Goal: Task Accomplishment & Management: Use online tool/utility

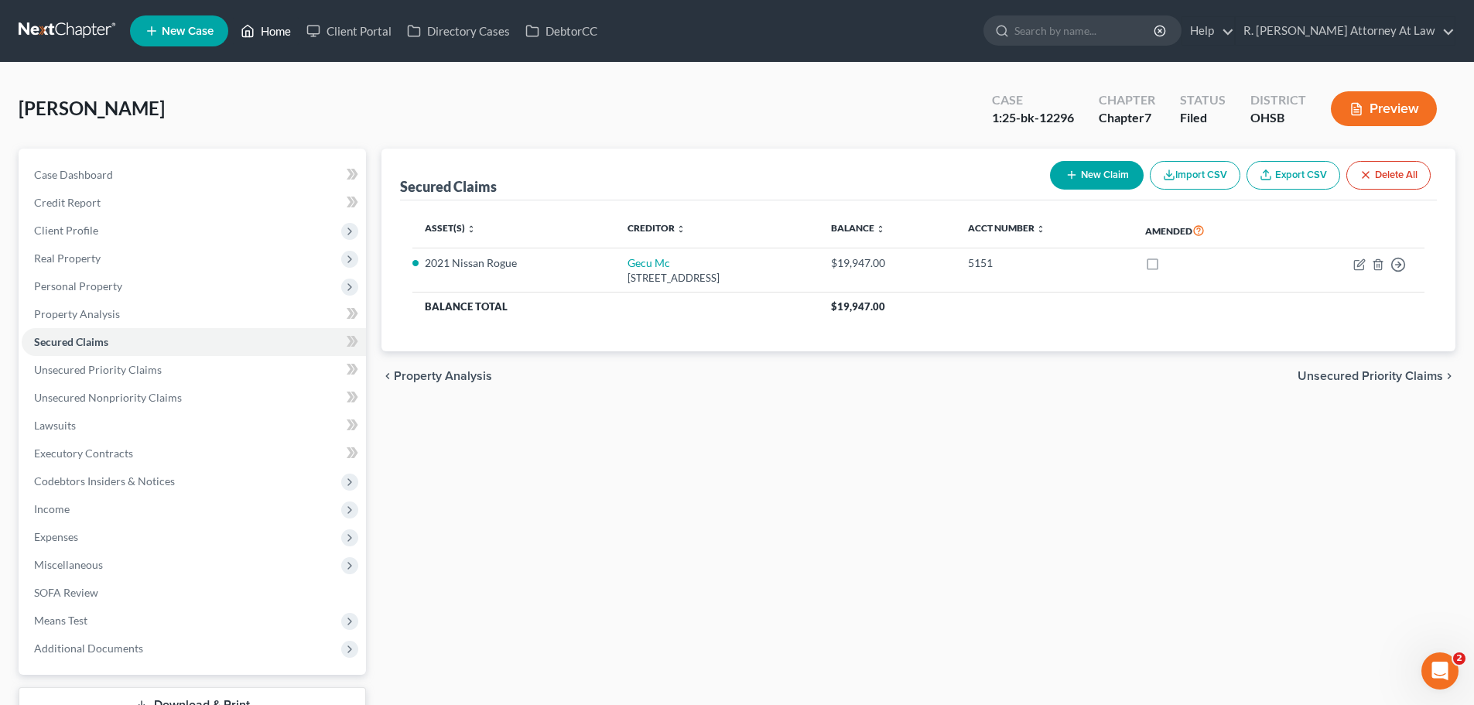
click at [283, 23] on link "Home" at bounding box center [266, 31] width 66 height 28
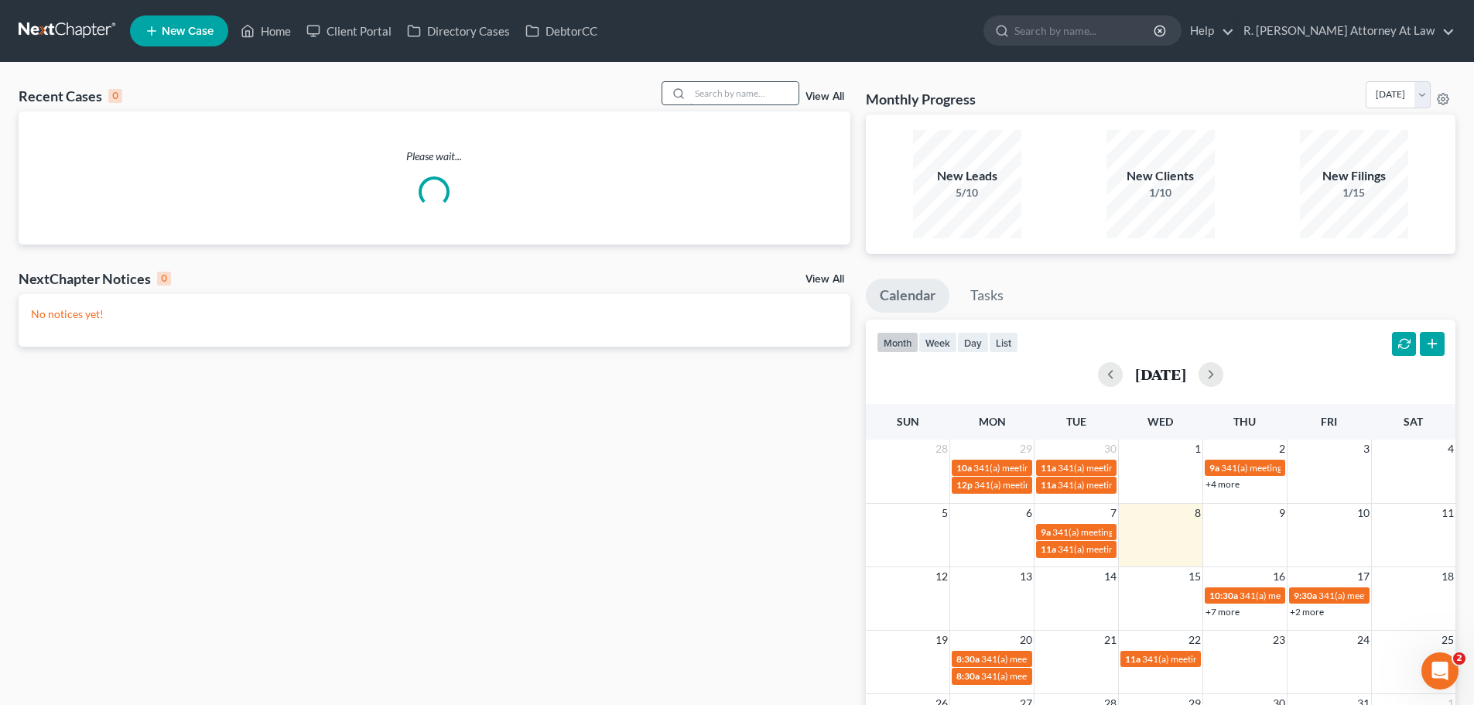
click at [710, 99] on input "search" at bounding box center [744, 93] width 108 height 22
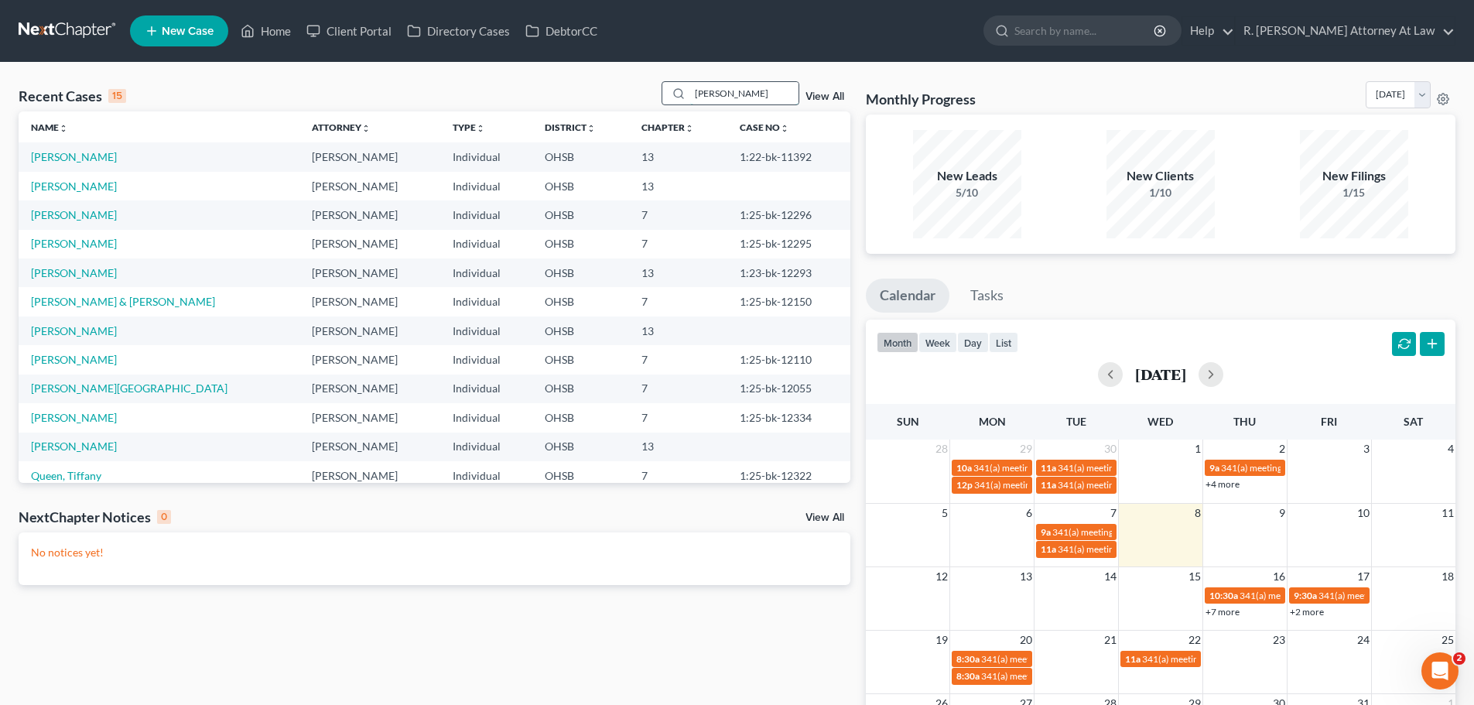
type input "[PERSON_NAME]"
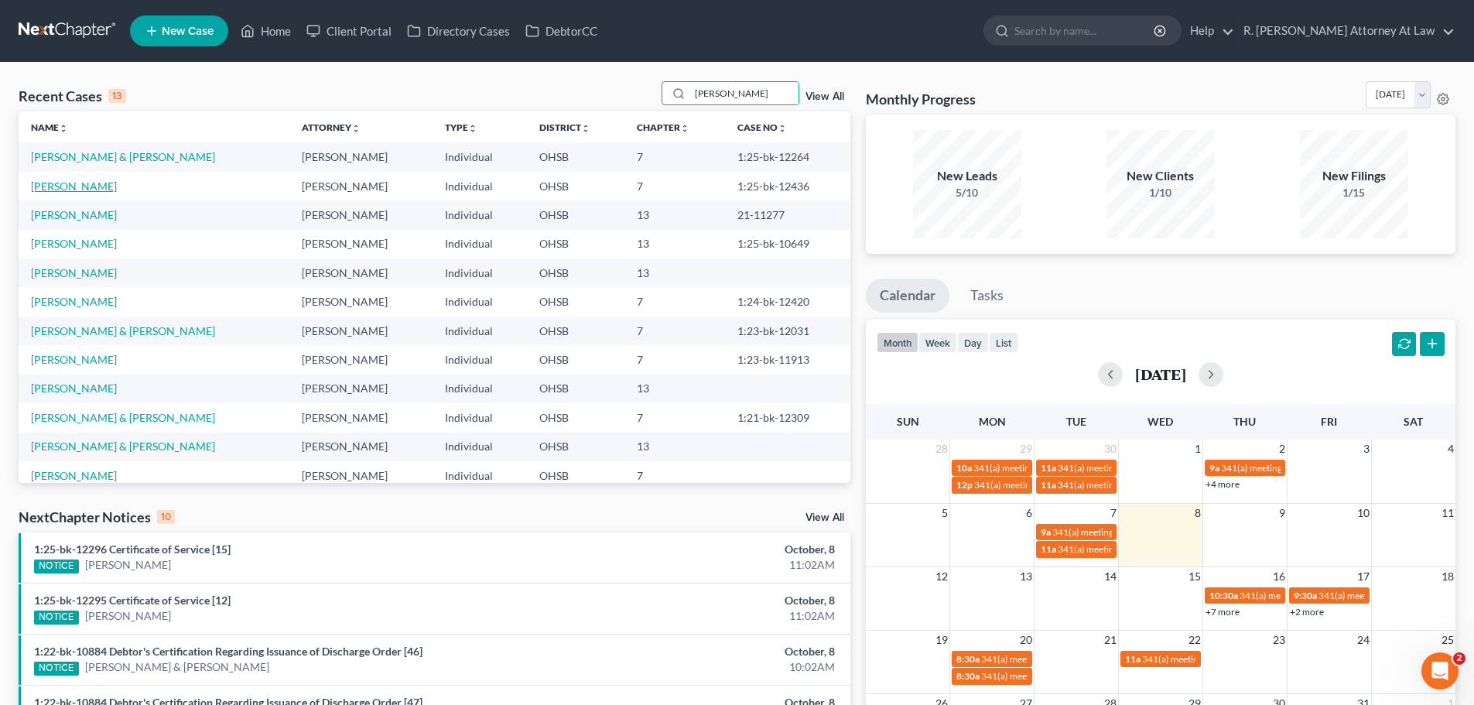
click at [106, 189] on link "[PERSON_NAME]" at bounding box center [74, 186] width 86 height 13
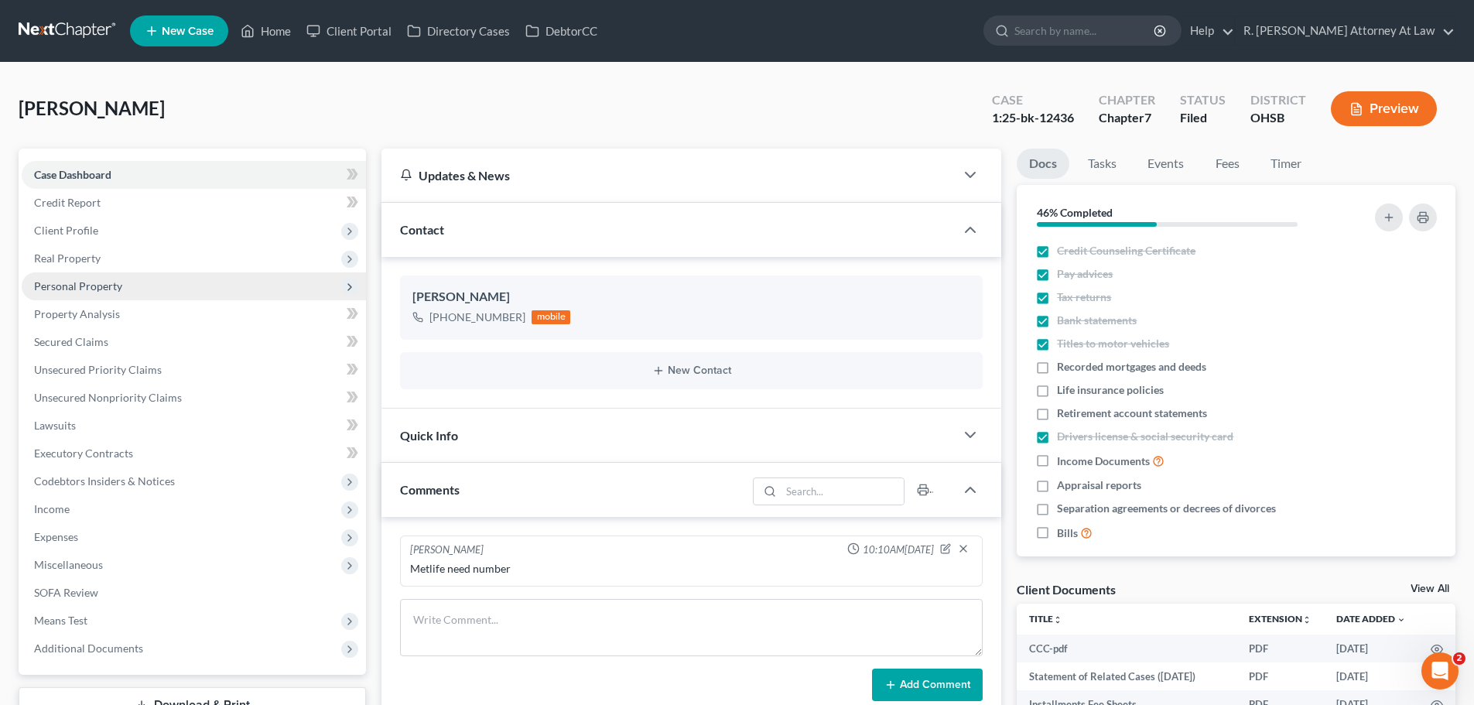
click at [91, 289] on span "Personal Property" at bounding box center [78, 285] width 88 height 13
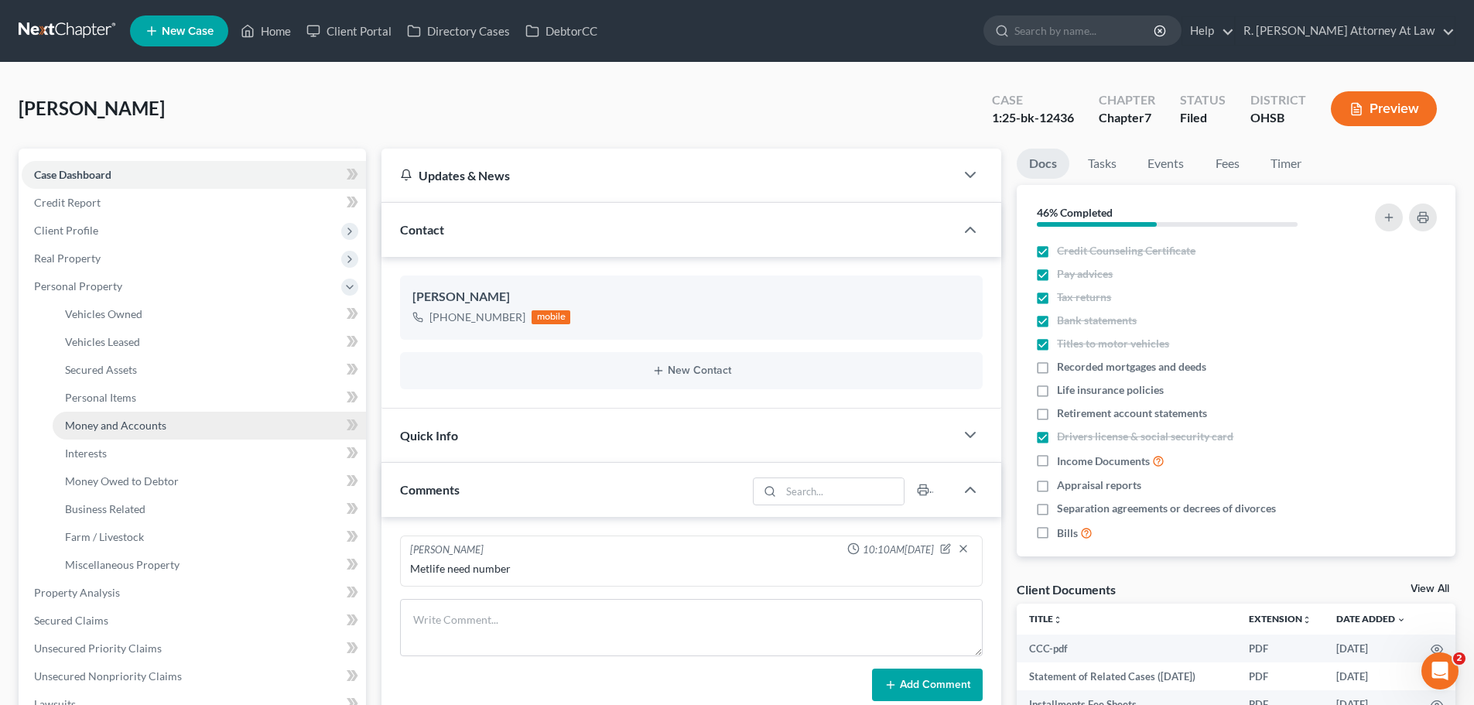
click at [119, 420] on span "Money and Accounts" at bounding box center [115, 425] width 101 height 13
